Goal: Complete application form

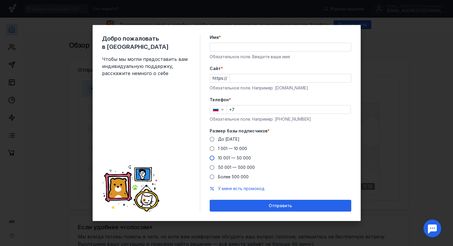
click at [210, 157] on span at bounding box center [212, 158] width 5 height 5
click at [0, 0] on input "10 001 — 50 000" at bounding box center [0, 0] width 0 height 0
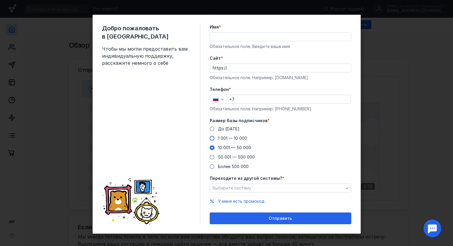
click at [210, 136] on span at bounding box center [212, 138] width 5 height 5
click at [0, 0] on input "1 001 — 10 000" at bounding box center [0, 0] width 0 height 0
click at [239, 67] on input "Cайт *" at bounding box center [290, 68] width 121 height 8
click at [247, 190] on div "Переходите из другой системы? * Выберите систему" at bounding box center [280, 184] width 141 height 17
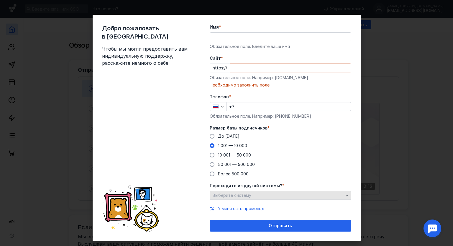
click at [249, 196] on div "Выберите систему" at bounding box center [277, 195] width 133 height 5
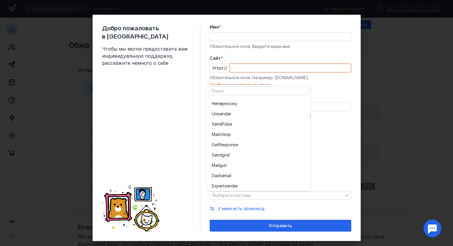
click at [342, 164] on div "До [DATE] 1 001 — 10 000 10 001 — 50 000 50 001 — 500 000 Более 500 000" at bounding box center [280, 155] width 141 height 44
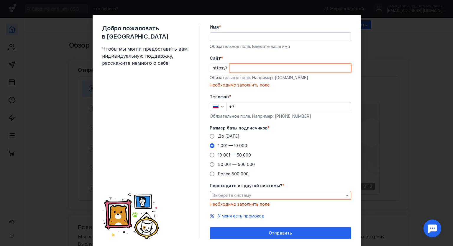
click at [242, 67] on input "Cайт *" at bounding box center [290, 68] width 121 height 8
click at [243, 110] on input "+7" at bounding box center [289, 107] width 124 height 8
click at [191, 128] on div "Добро пожаловать в Sendsay Чтобы мы могли предоставить вам индивидуальную подде…" at bounding box center [151, 131] width 98 height 215
click at [383, 50] on div "Добро пожаловать в Sendsay Чтобы мы могли предоставить вам индивидуальную подде…" at bounding box center [226, 123] width 453 height 246
click at [64, 37] on div "Добро пожаловать в Sendsay Чтобы мы могли предоставить вам индивидуальную подде…" at bounding box center [226, 123] width 453 height 246
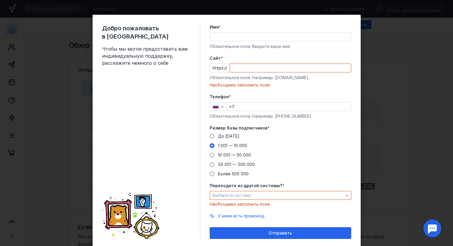
click at [429, 133] on div "Добро пожаловать в Sendsay Чтобы мы могли предоставить вам индивидуальную подде…" at bounding box center [226, 123] width 453 height 246
